Goal: Task Accomplishment & Management: Use online tool/utility

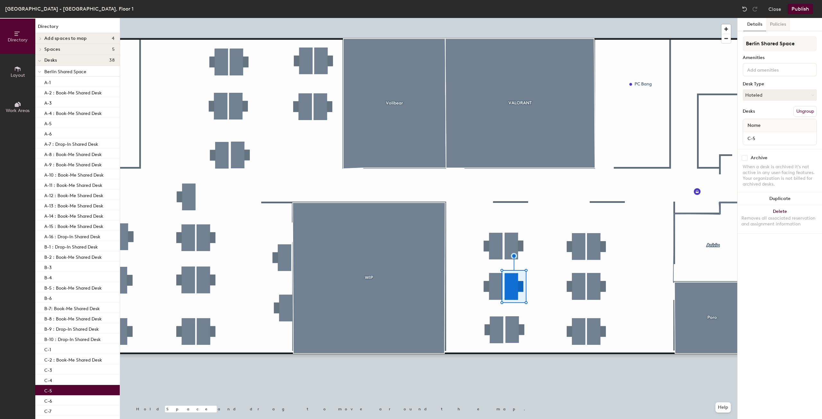
click at [773, 22] on button "Policies" at bounding box center [778, 24] width 24 height 13
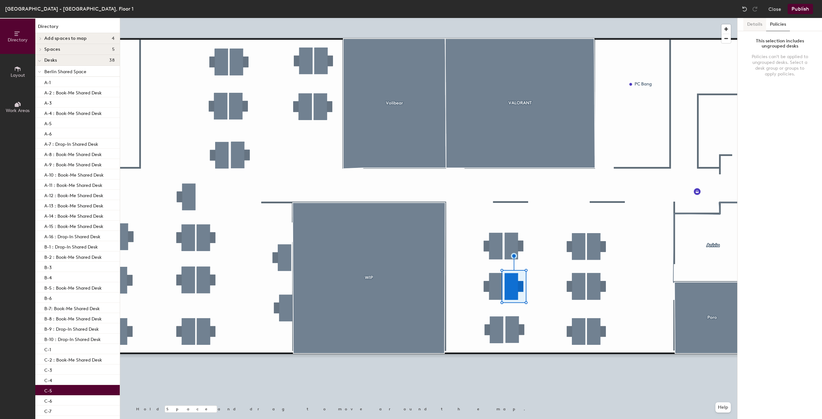
click at [757, 22] on button "Details" at bounding box center [754, 24] width 23 height 13
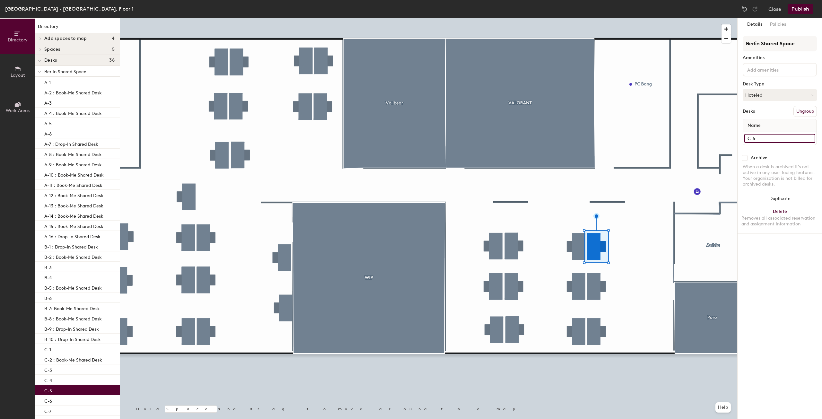
click at [773, 137] on input "C-5" at bounding box center [779, 138] width 71 height 9
paste input "Book-Me [PERSON_NAME], [GEOGRAPHIC_DATA] Shared Space"
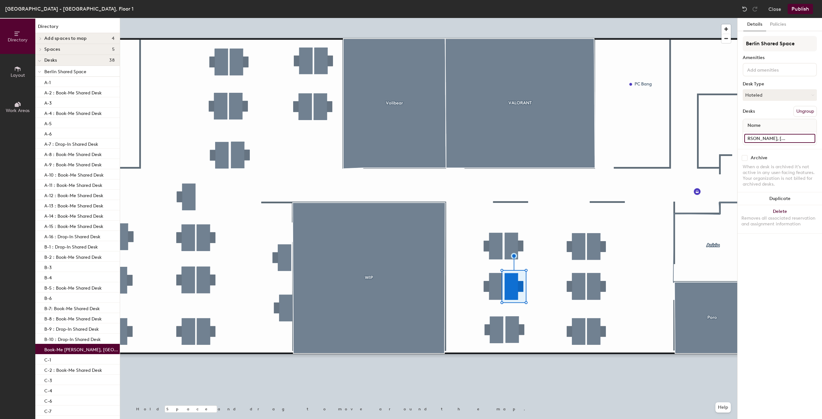
type input "Book-Me [PERSON_NAME], [GEOGRAPHIC_DATA] Shared Space"
click at [777, 112] on div "Desks Ungroup" at bounding box center [780, 111] width 74 height 11
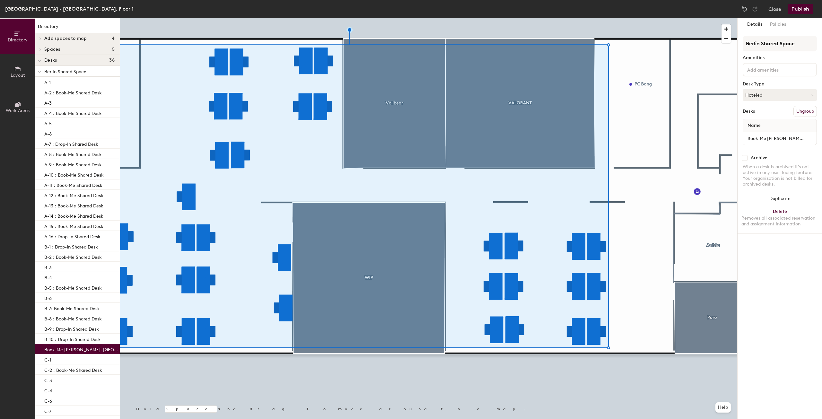
scroll to position [0, 0]
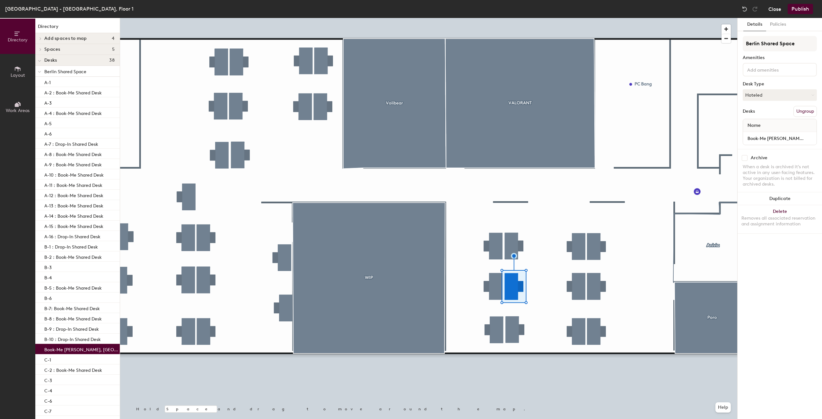
click at [777, 7] on button "Close" at bounding box center [775, 9] width 13 height 10
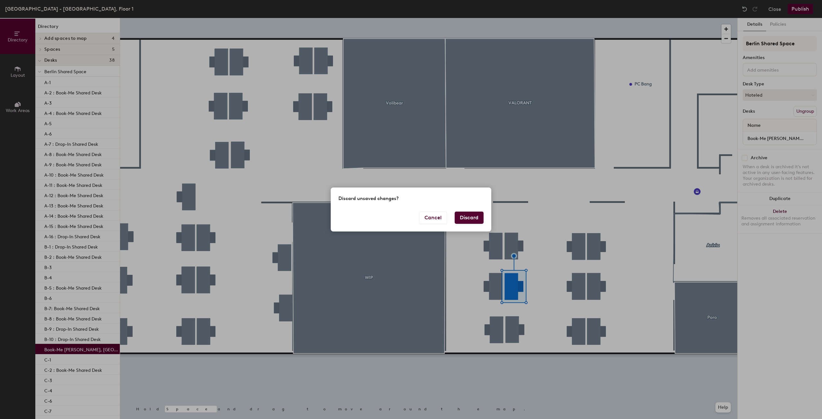
click at [474, 223] on button "Discard" at bounding box center [469, 218] width 29 height 12
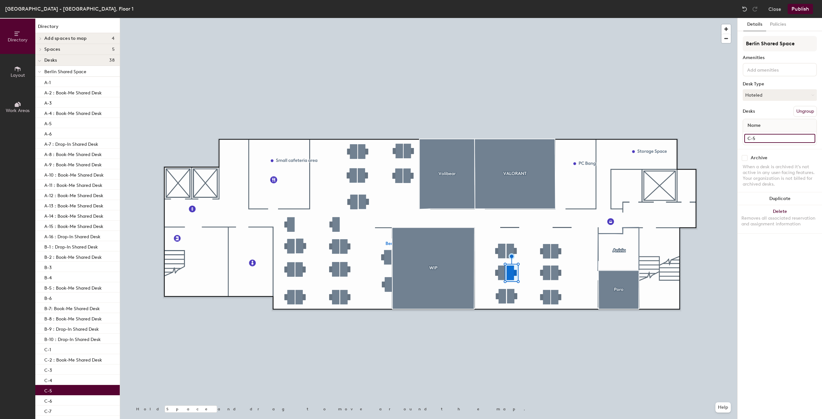
click at [765, 136] on input "C-5" at bounding box center [779, 138] width 71 height 9
click at [771, 138] on input "C-5" at bounding box center [779, 138] width 71 height 9
paste input "Book-Me [PERSON_NAME], [GEOGRAPHIC_DATA] Shared Space"
click at [668, 132] on div "Directory Layout Work Areas Directory Add spaces to map 4 Anivia Future collabo…" at bounding box center [411, 218] width 822 height 401
type input "C-5 - Book-Me Shared Desk, Berlin Shared Space"
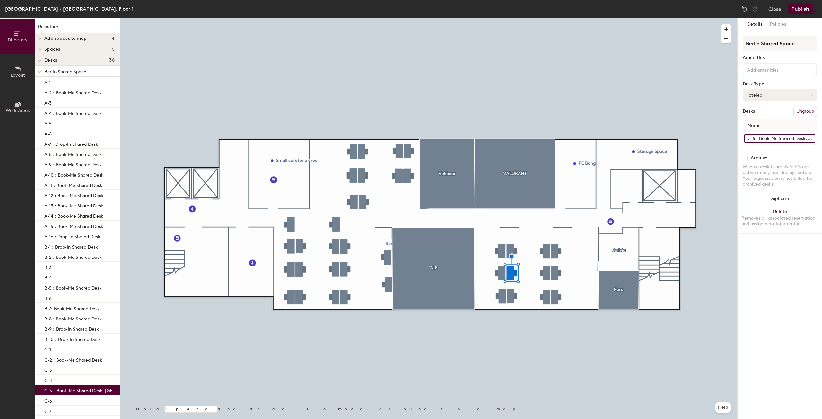
click at [757, 137] on input "C-5 - Book-Me Shared Desk, Berlin Shared Space" at bounding box center [779, 138] width 71 height 9
click at [759, 138] on input "C-5 - Book-Me Shared Desk, Berlin Shared Space" at bounding box center [779, 138] width 71 height 9
click at [755, 138] on input "C-5 - Book-Me Shared Desk, Berlin Shared Space" at bounding box center [779, 138] width 71 height 9
click at [757, 136] on input "C-5 - Book-Me Shared Desk, Berlin Shared Space" at bounding box center [779, 138] width 71 height 9
click at [759, 137] on input "C-5 - Book-Me Shared Desk, Berlin Shared Space" at bounding box center [779, 138] width 71 height 9
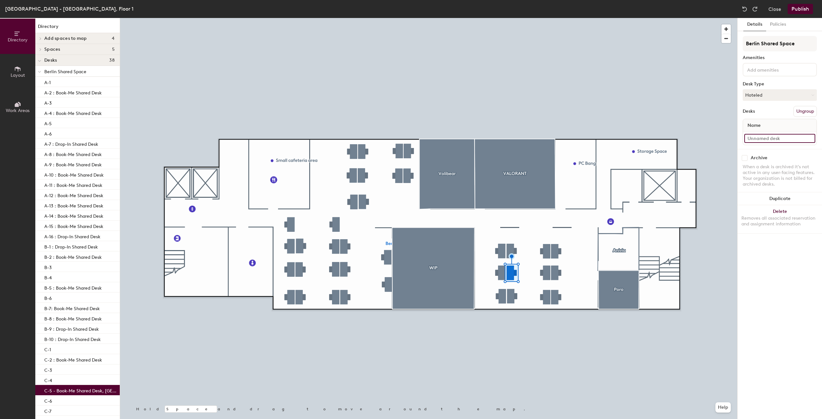
click at [759, 139] on input at bounding box center [779, 138] width 71 height 9
paste input "Book-Me [PERSON_NAME], [GEOGRAPHIC_DATA] Shared Space"
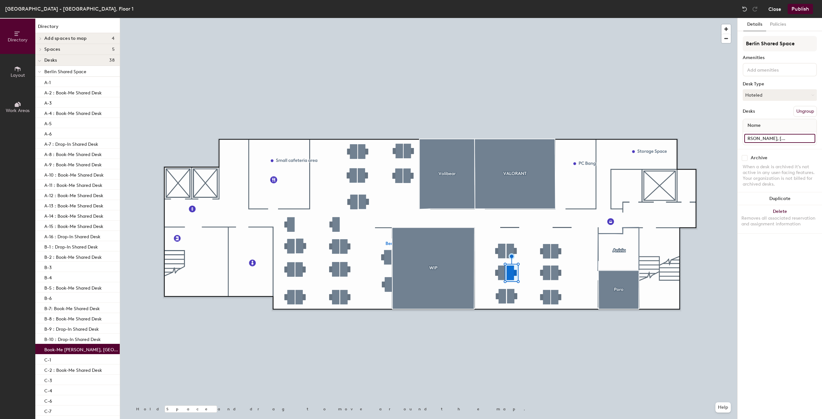
type input "Book-Me [PERSON_NAME], [GEOGRAPHIC_DATA] Shared Space"
click at [771, 7] on button "Close" at bounding box center [775, 9] width 13 height 10
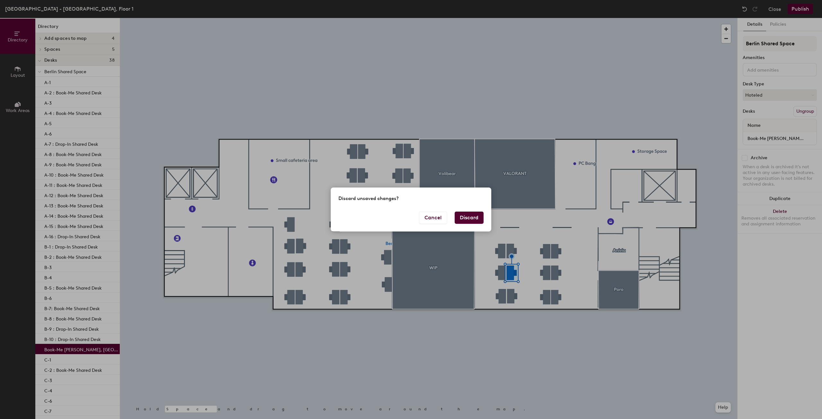
click at [472, 219] on button "Discard" at bounding box center [469, 218] width 29 height 12
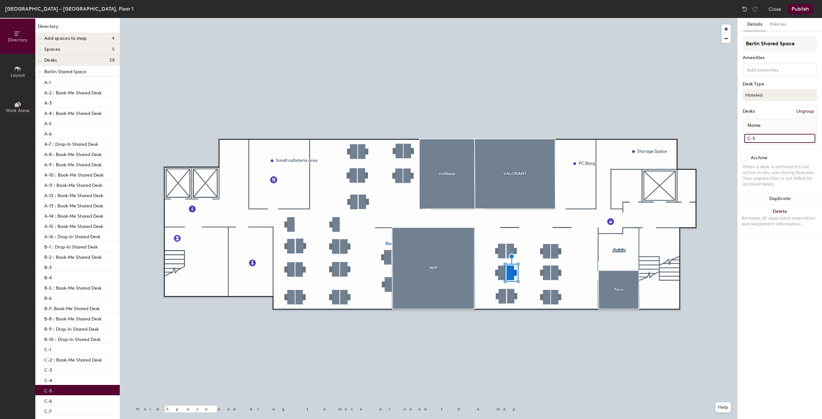
click at [767, 134] on input "C-5" at bounding box center [779, 138] width 71 height 9
click at [767, 140] on input "C-5" at bounding box center [779, 138] width 71 height 9
paste input "Book-Me [PERSON_NAME], [GEOGRAPHIC_DATA] Shared Space"
type input "C-5: Book-Me Shared Desk, [GEOGRAPHIC_DATA] Shared Space"
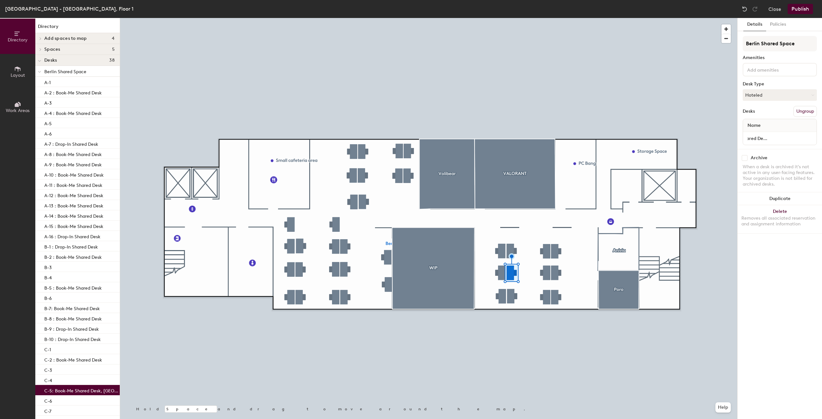
click at [799, 4] on button "Publish" at bounding box center [800, 9] width 25 height 10
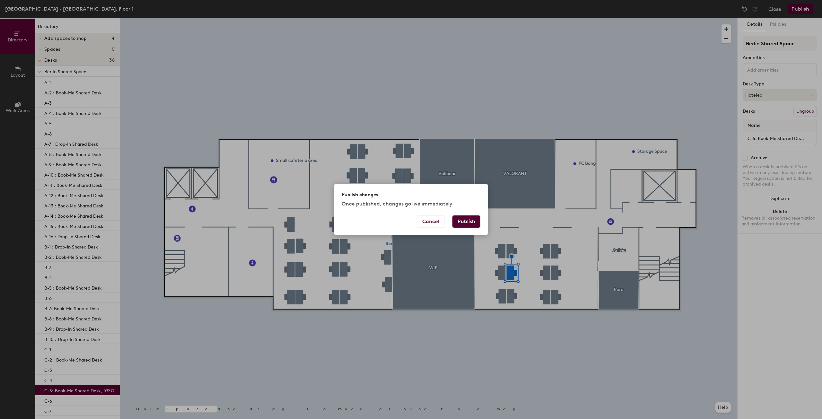
click at [473, 219] on button "Publish" at bounding box center [467, 221] width 28 height 12
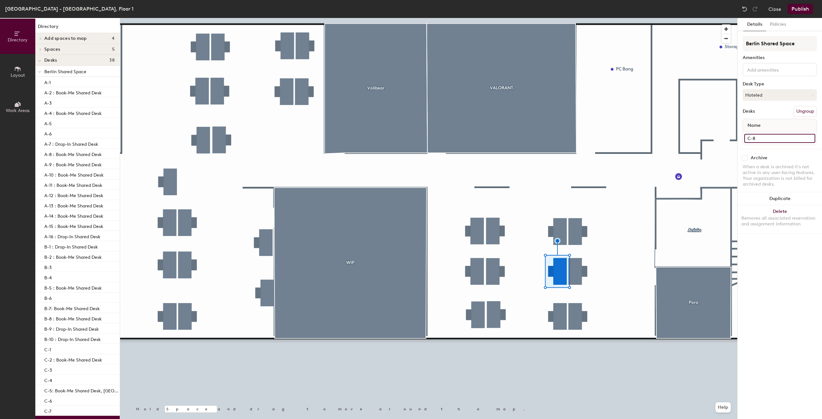
click at [766, 140] on input "C-8" at bounding box center [779, 138] width 71 height 9
click at [771, 140] on input "C-8" at bounding box center [779, 138] width 71 height 9
paste input "Book-Me [PERSON_NAME], [GEOGRAPHIC_DATA] Shared Space"
type input "C-8: Book-Me Shared Desk, [GEOGRAPHIC_DATA] Shared Space"
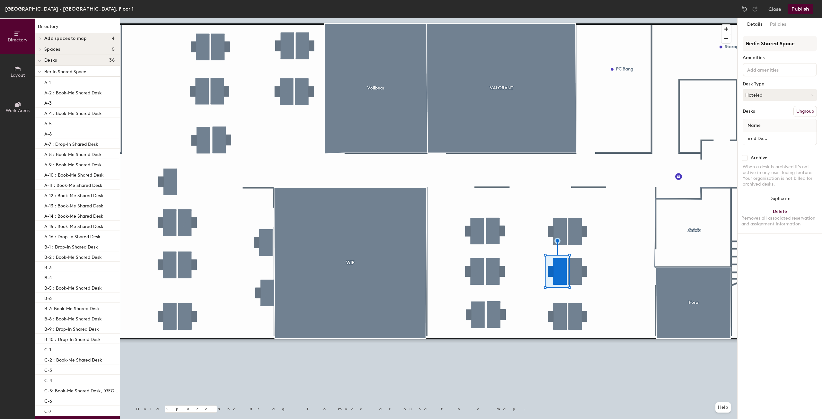
scroll to position [0, 0]
click at [800, 5] on button "Publish" at bounding box center [800, 9] width 25 height 10
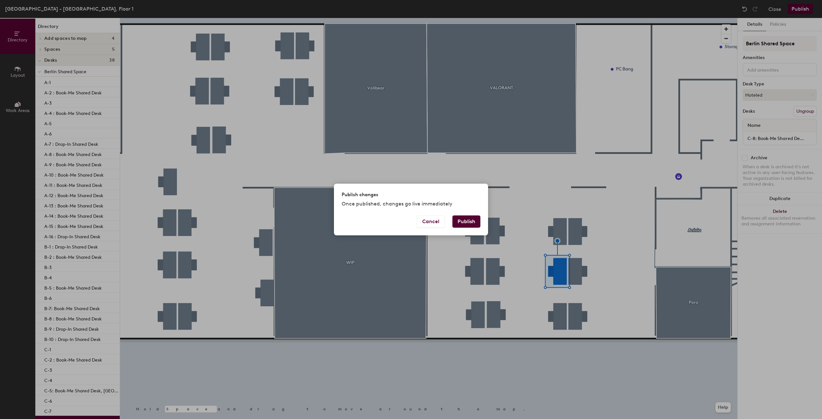
click at [461, 217] on button "Publish" at bounding box center [467, 221] width 28 height 12
